Goal: Use online tool/utility: Utilize a website feature to perform a specific function

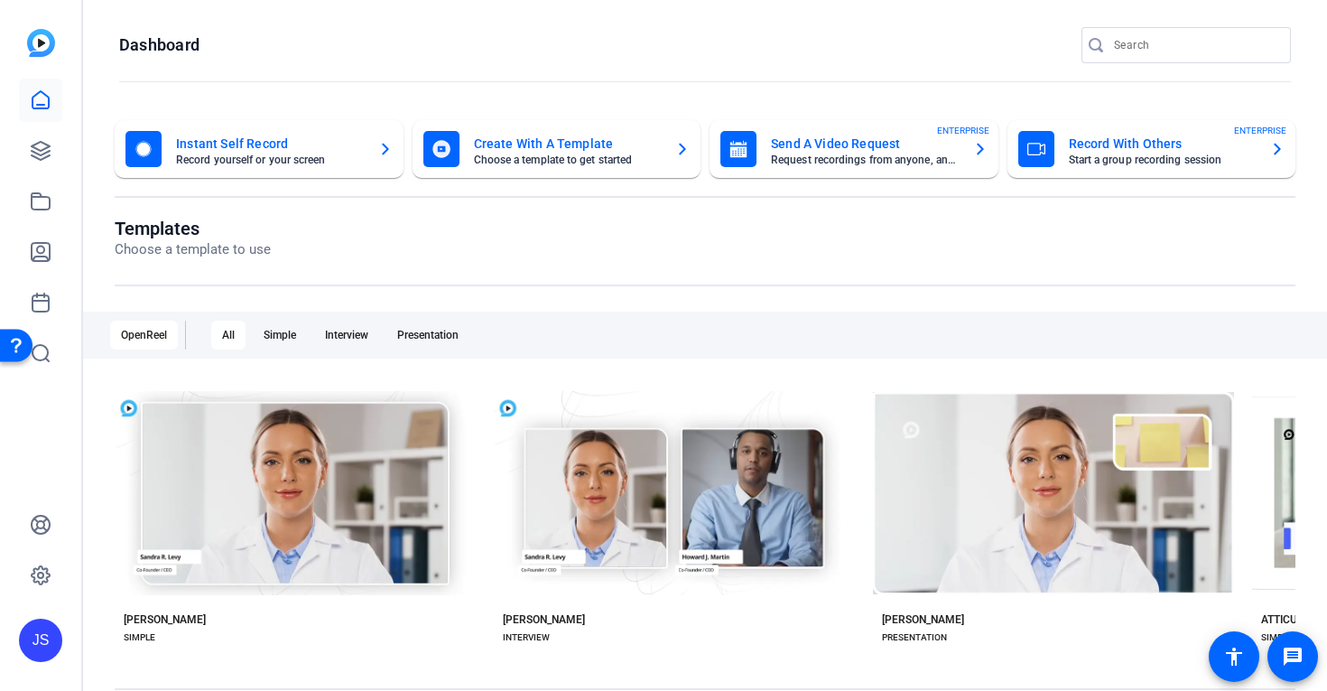
click at [1115, 145] on mat-card-title "Record With Others" at bounding box center [1163, 144] width 188 height 22
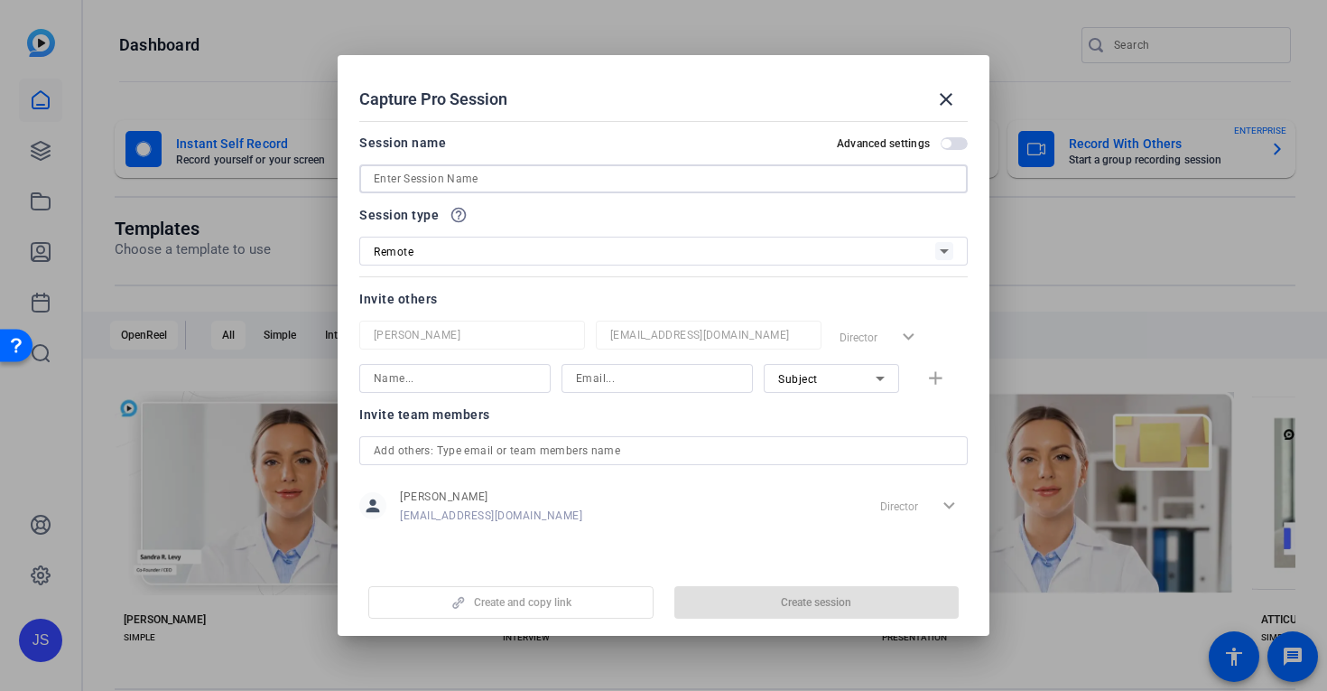
click at [422, 187] on input at bounding box center [664, 179] width 580 height 22
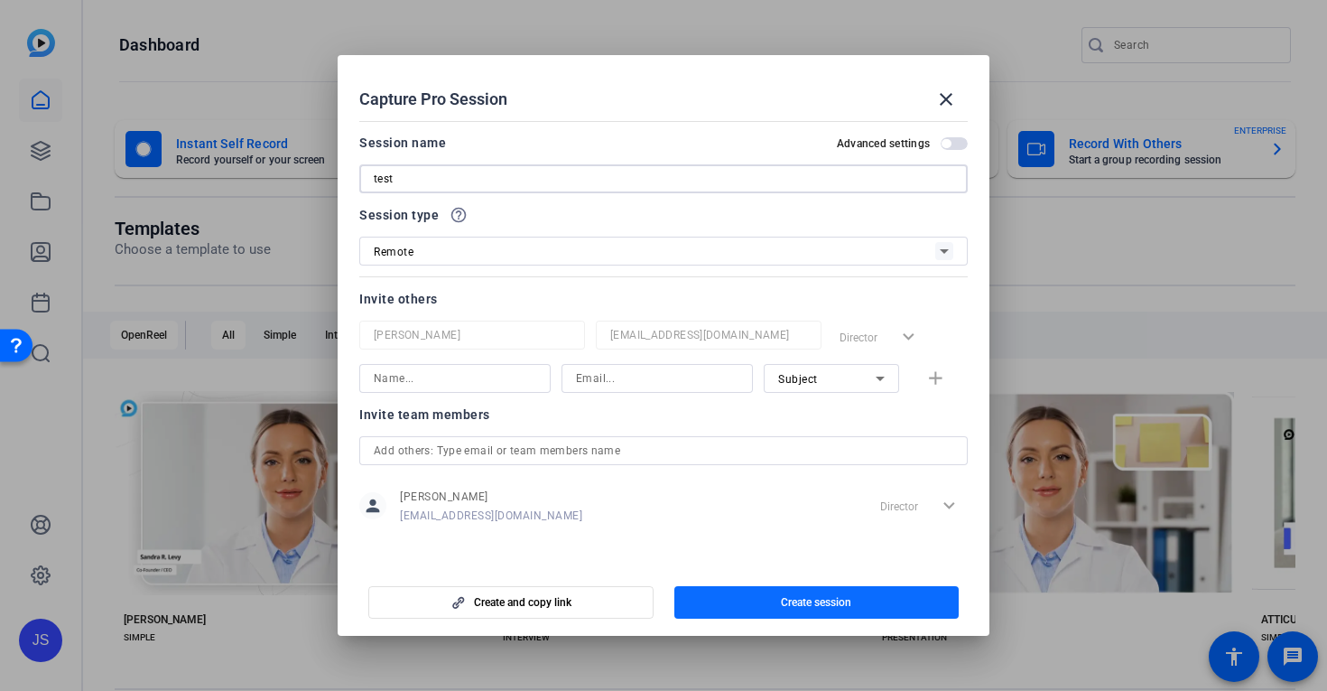
type input "test"
click at [823, 600] on span "Create session" at bounding box center [816, 602] width 70 height 14
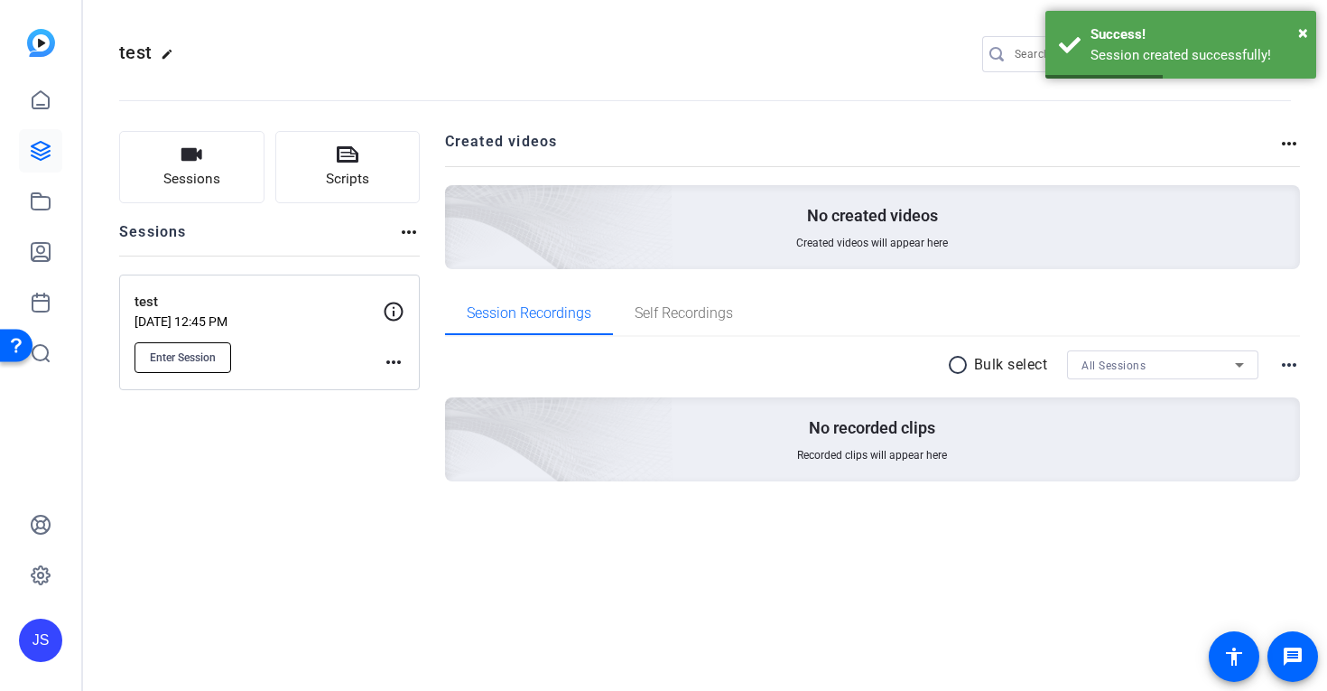
click at [180, 343] on button "Enter Session" at bounding box center [183, 357] width 97 height 31
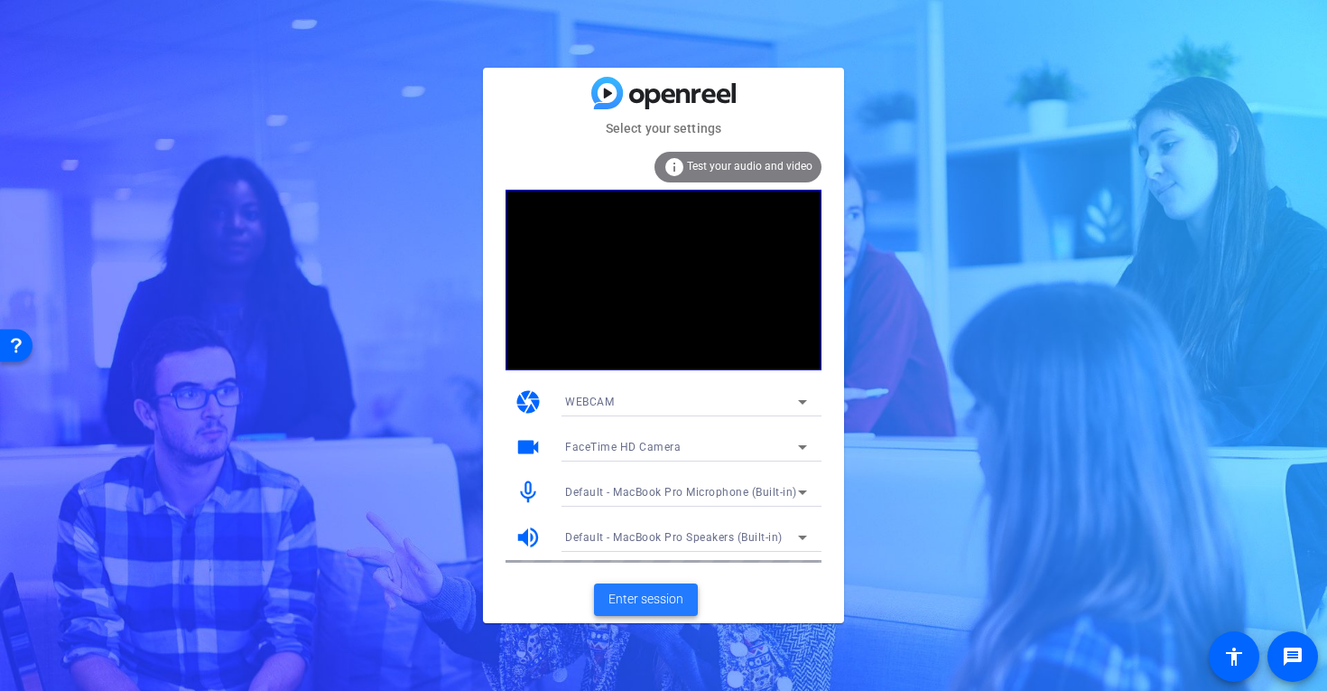
click at [643, 600] on span "Enter session" at bounding box center [646, 599] width 75 height 19
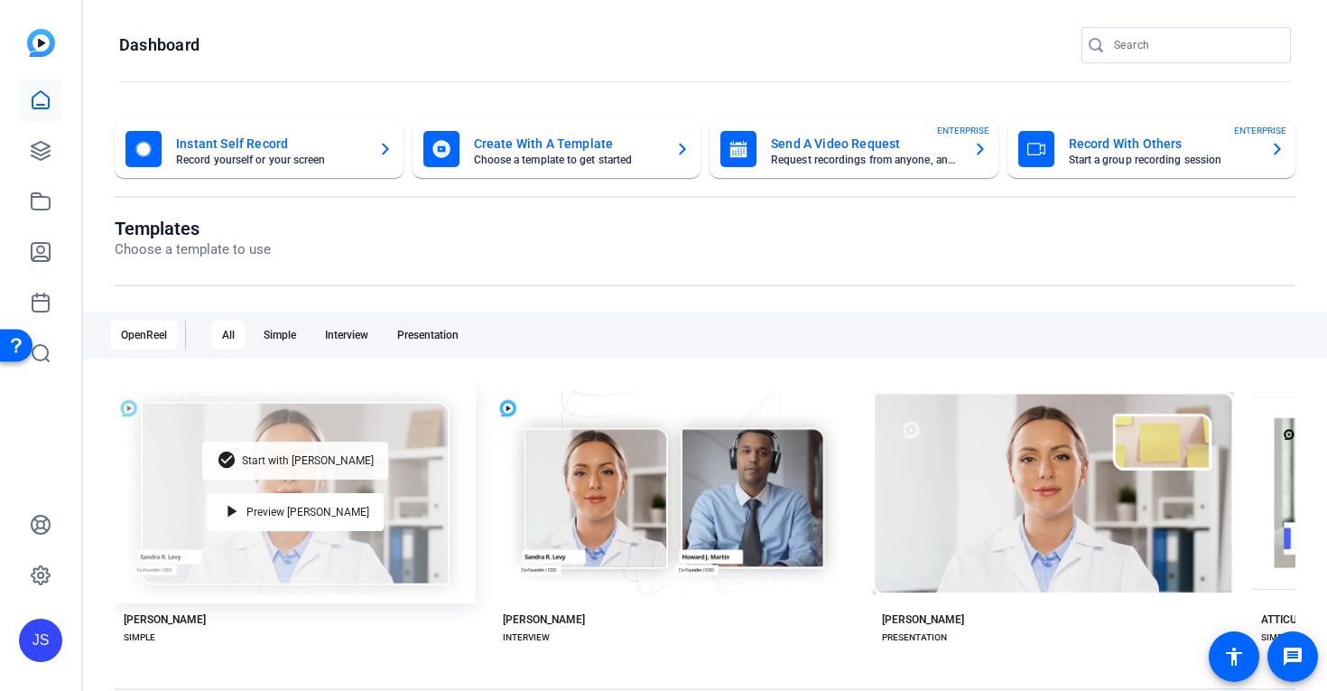
click at [292, 455] on span "Start with [PERSON_NAME]" at bounding box center [308, 460] width 132 height 11
